Goal: Information Seeking & Learning: Learn about a topic

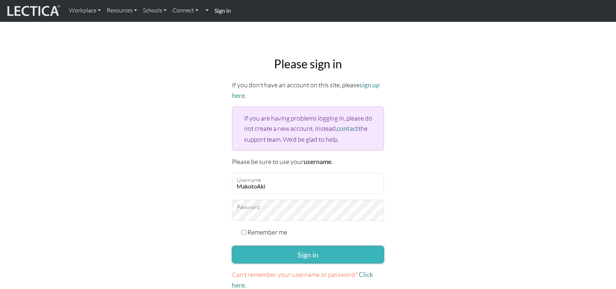
click at [307, 253] on button "Sign in" at bounding box center [308, 255] width 152 height 18
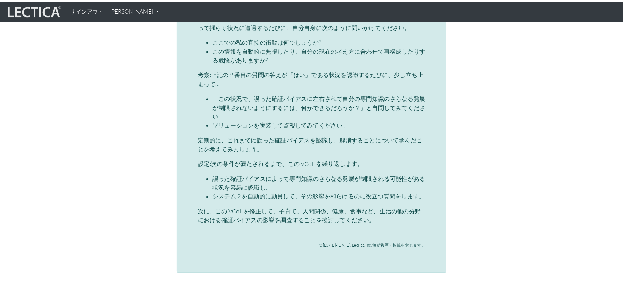
scroll to position [3409, 0]
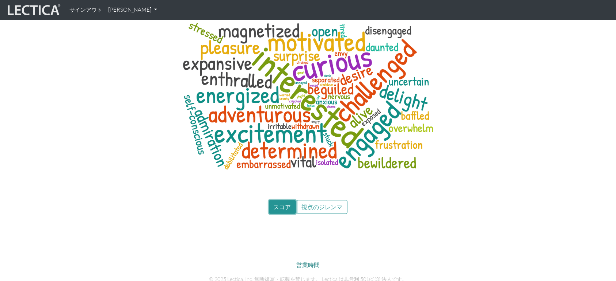
click at [288, 204] on font "スコア" at bounding box center [282, 207] width 18 height 7
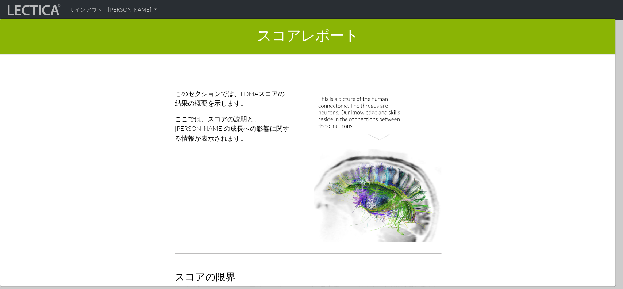
drag, startPoint x: 593, startPoint y: 78, endPoint x: 593, endPoint y: 101, distance: 22.6
click at [593, 101] on div "スコアレポート × このセクションでは、LDMAスコアの結果の概要を示します。 ここでは、スコアの説明と、スコアの成長への影響に関する情報が表示されます。 ス…" at bounding box center [308, 152] width 616 height 268
click at [539, 85] on div "このセクションでは、LDMAスコアの結果の概要を示します。 ここでは、スコアの説明と、スコアの成長への影響に関する情報が表示されます。 スコアの限界 Lect…" at bounding box center [308, 173] width 580 height 226
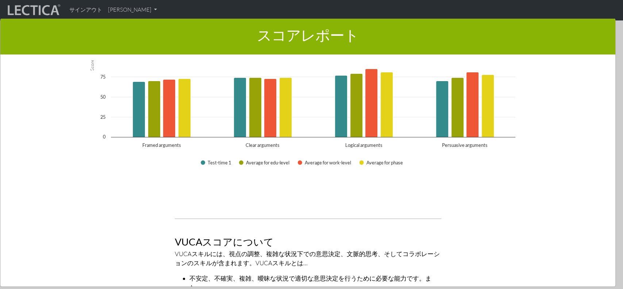
scroll to position [836, 0]
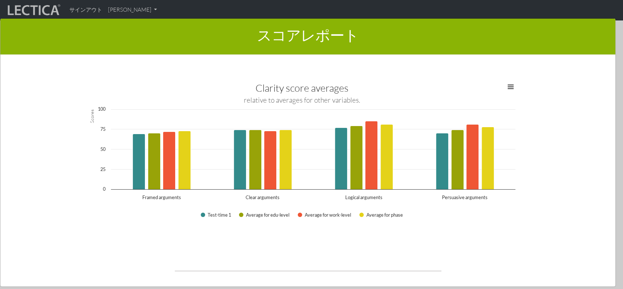
click at [10, 122] on div "スコアレポート × このセクションでは、LDMAスコアの結果の概要を示します。 ここでは、スコアの説明と、スコアの成長への影響に関する情報が表示されます。 ス…" at bounding box center [308, 152] width 616 height 268
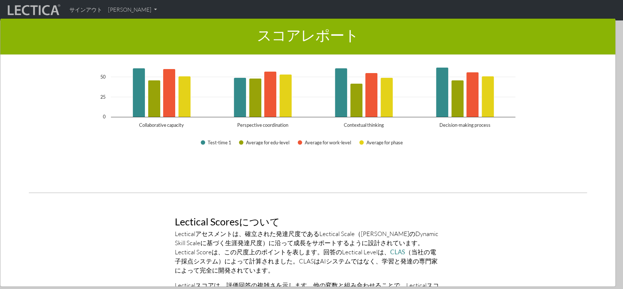
scroll to position [1311, 0]
